Goal: Task Accomplishment & Management: Complete application form

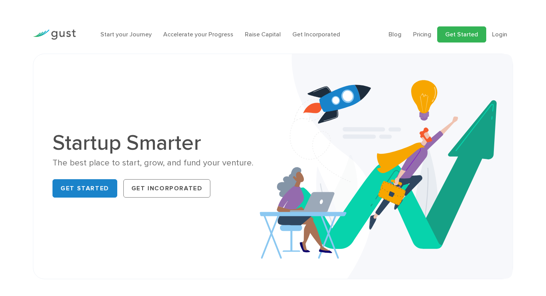
click at [461, 31] on link "Get Started" at bounding box center [462, 34] width 49 height 16
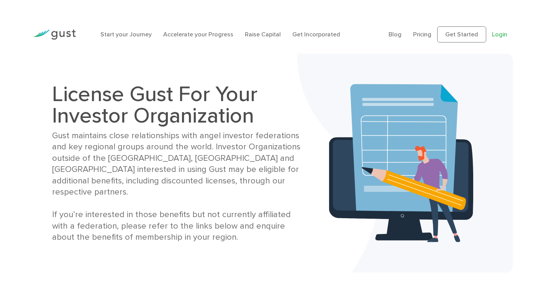
click at [503, 37] on link "Login" at bounding box center [499, 34] width 15 height 7
drag, startPoint x: 473, startPoint y: 34, endPoint x: 477, endPoint y: 7, distance: 27.5
click at [474, 35] on link "Get Started" at bounding box center [462, 34] width 49 height 16
